Goal: Task Accomplishment & Management: Manage account settings

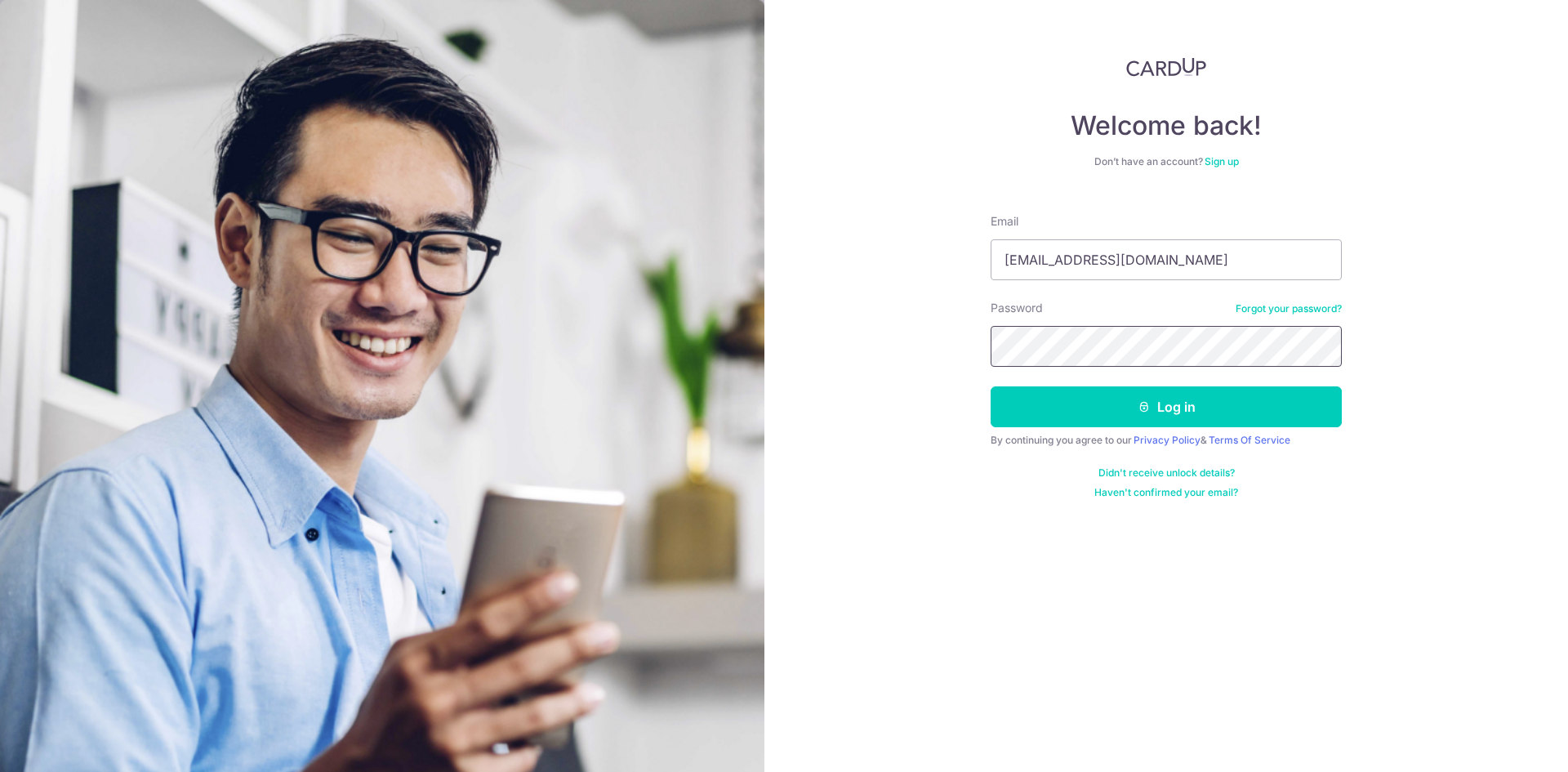
click at [990, 386] on button "Log in" at bounding box center [1166, 406] width 352 height 41
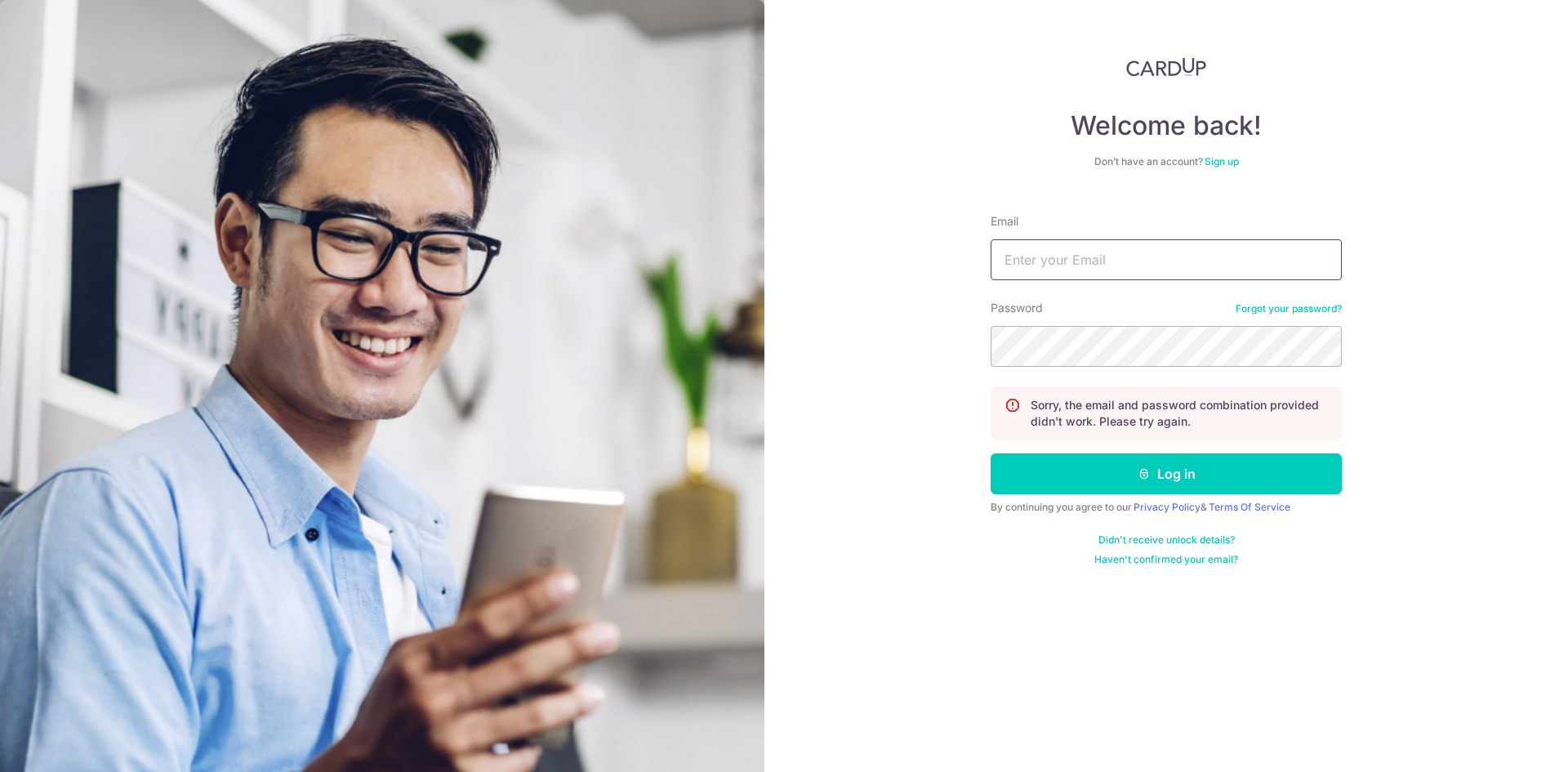
click at [1077, 261] on input "Email" at bounding box center [1166, 260] width 352 height 41
type input "[EMAIL_ADDRESS][DOMAIN_NAME]"
click at [990, 453] on button "Log in" at bounding box center [1166, 473] width 352 height 41
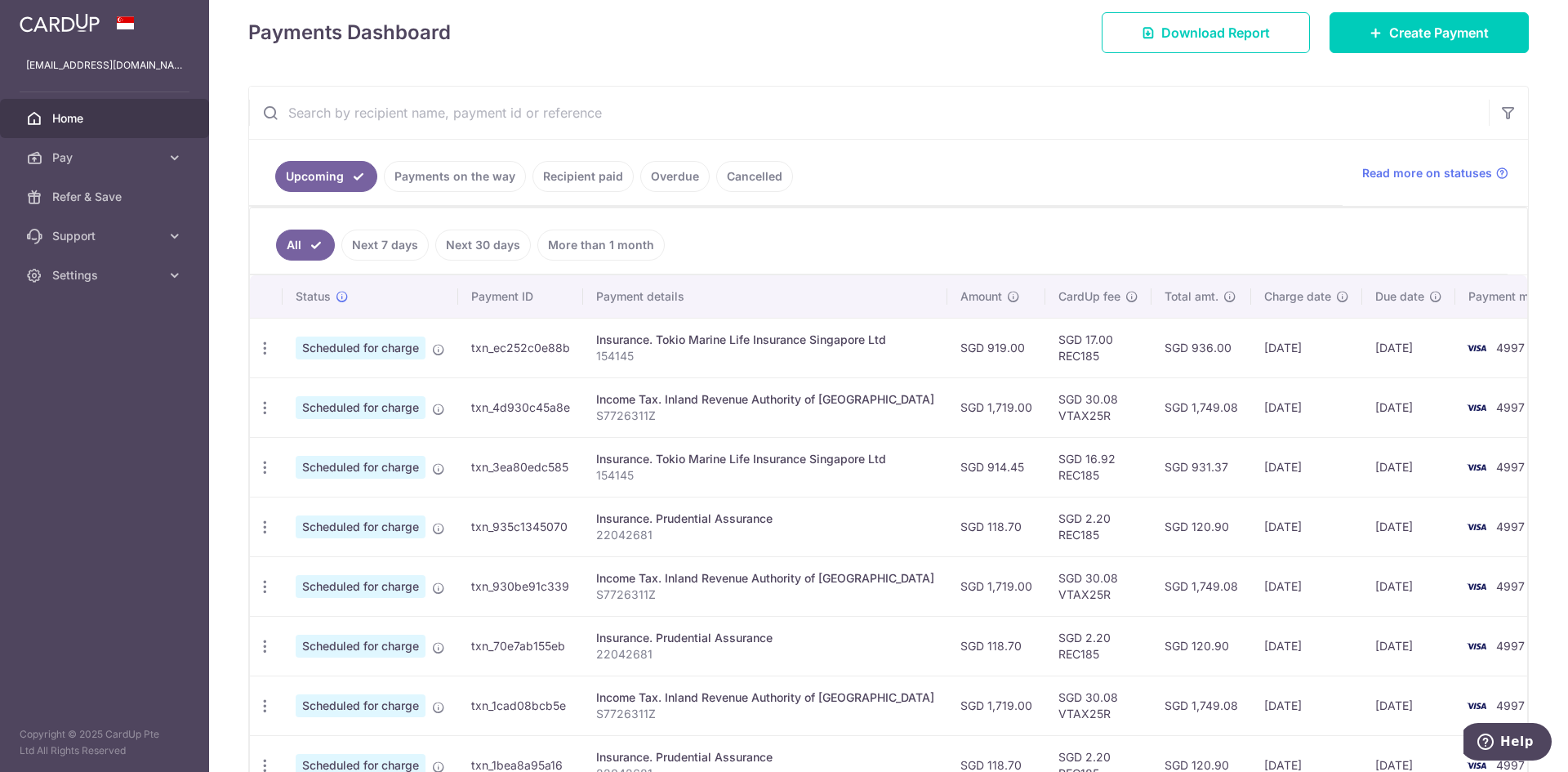
scroll to position [245, 0]
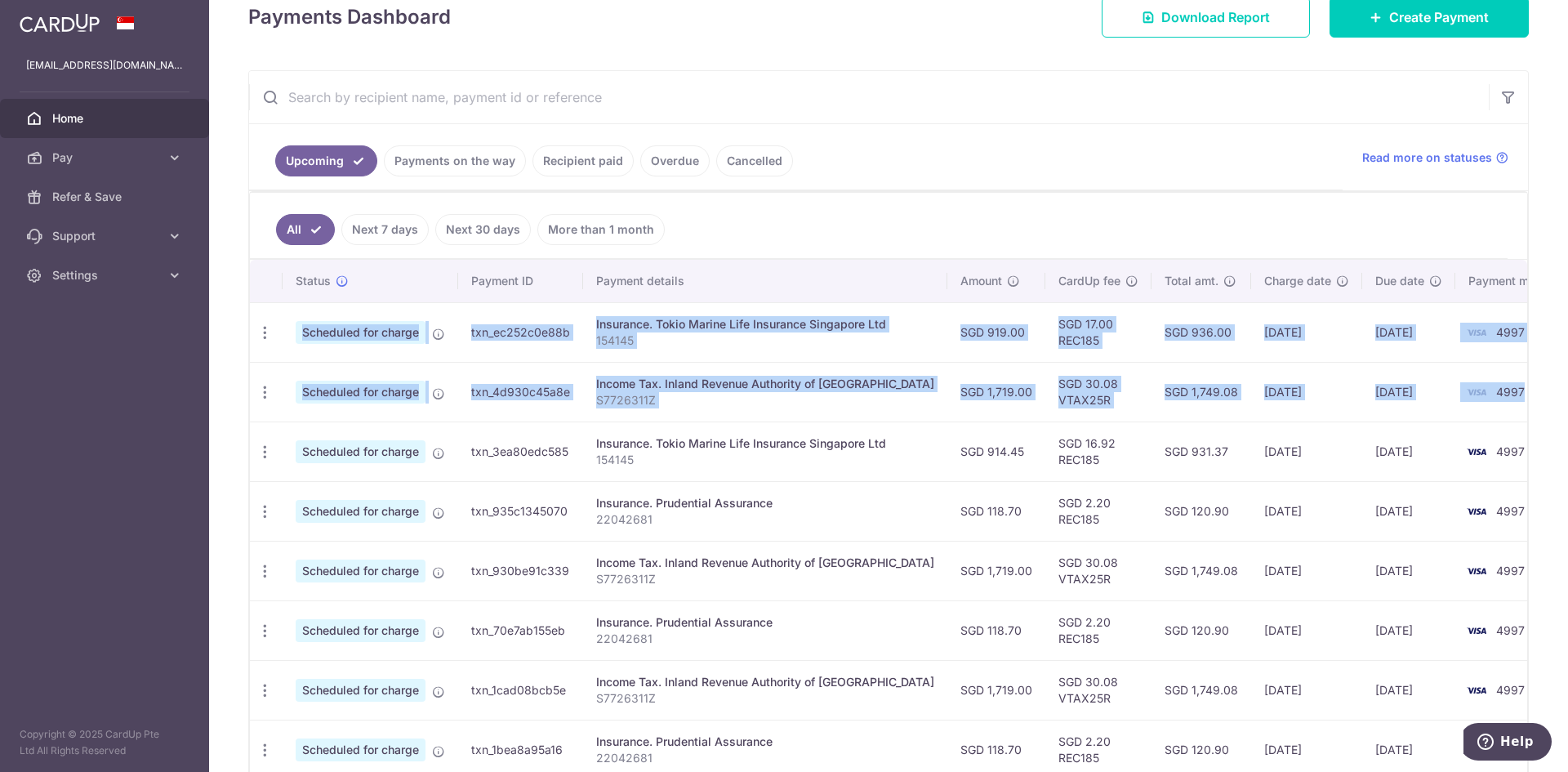
drag, startPoint x: 1499, startPoint y: 401, endPoint x: 255, endPoint y: 361, distance: 1244.6
click at [255, 361] on tbody "Update payment Cancel payment Scheduled for charge txn_ec252c0e88b Insurance. T…" at bounding box center [915, 540] width 1329 height 477
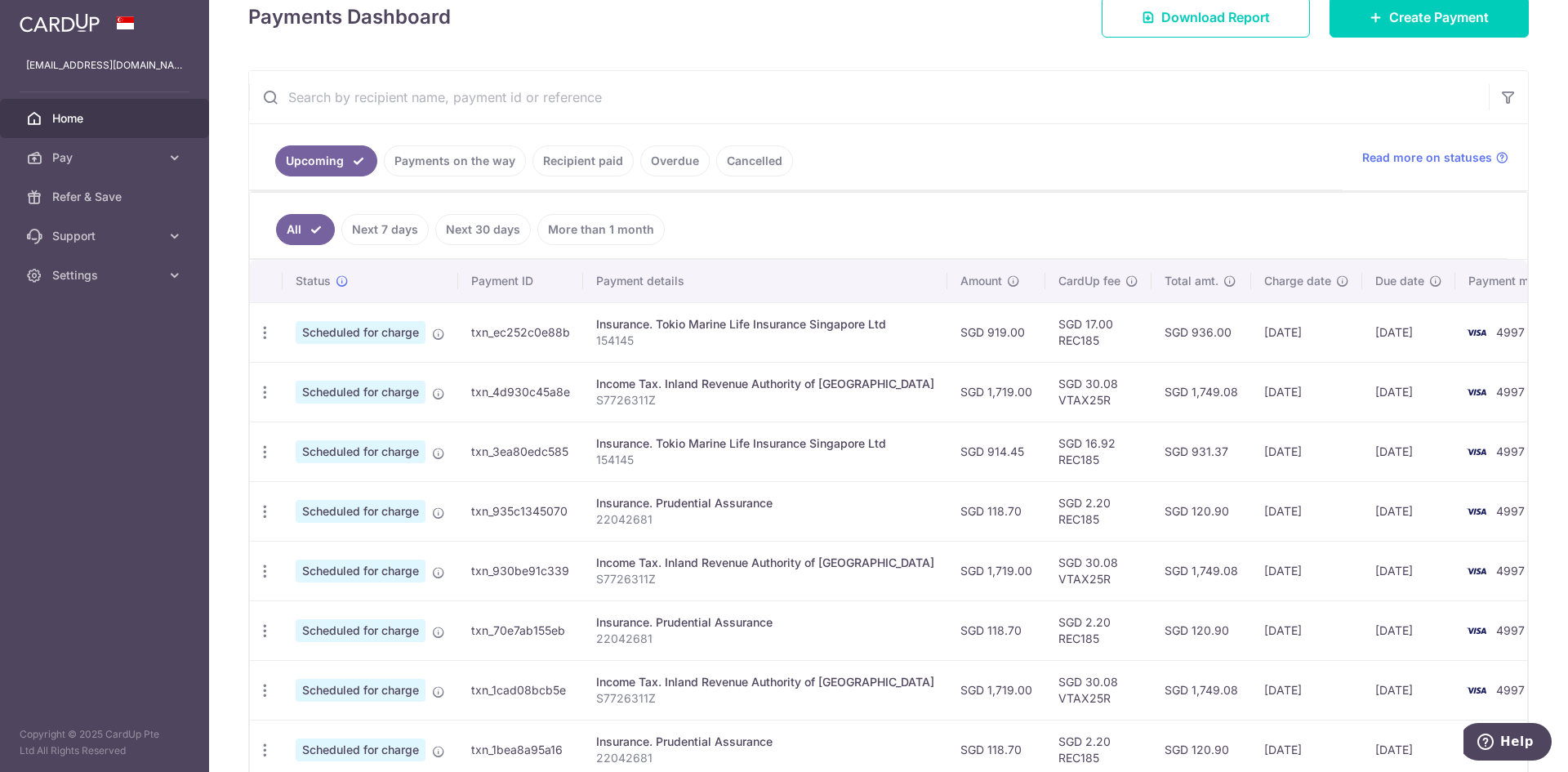
click at [1143, 126] on ul "Upcoming Payments on the way Recipient paid Overdue Cancelled" at bounding box center [796, 157] width 1094 height 66
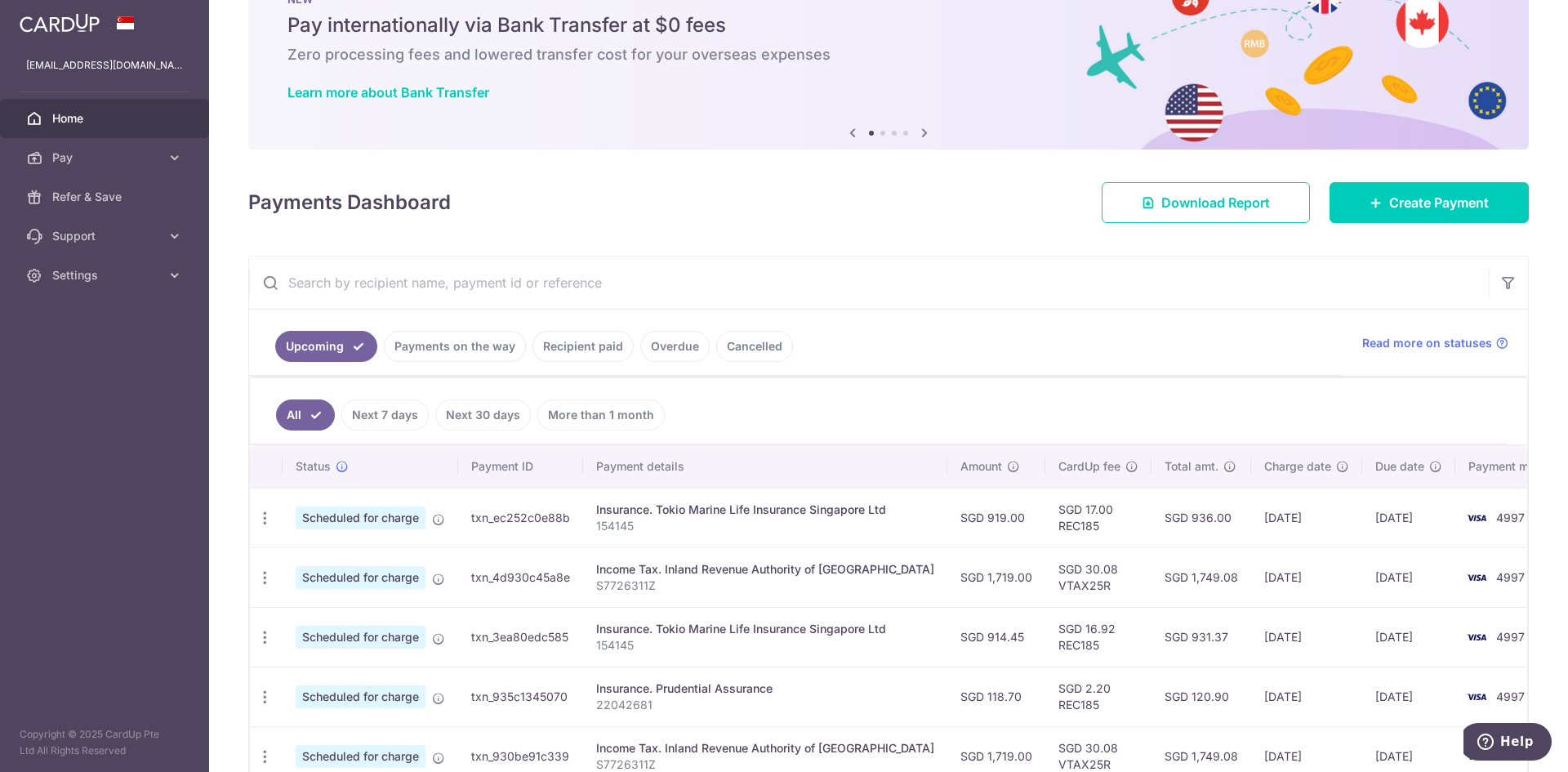
scroll to position [0, 0]
